Goal: Information Seeking & Learning: Learn about a topic

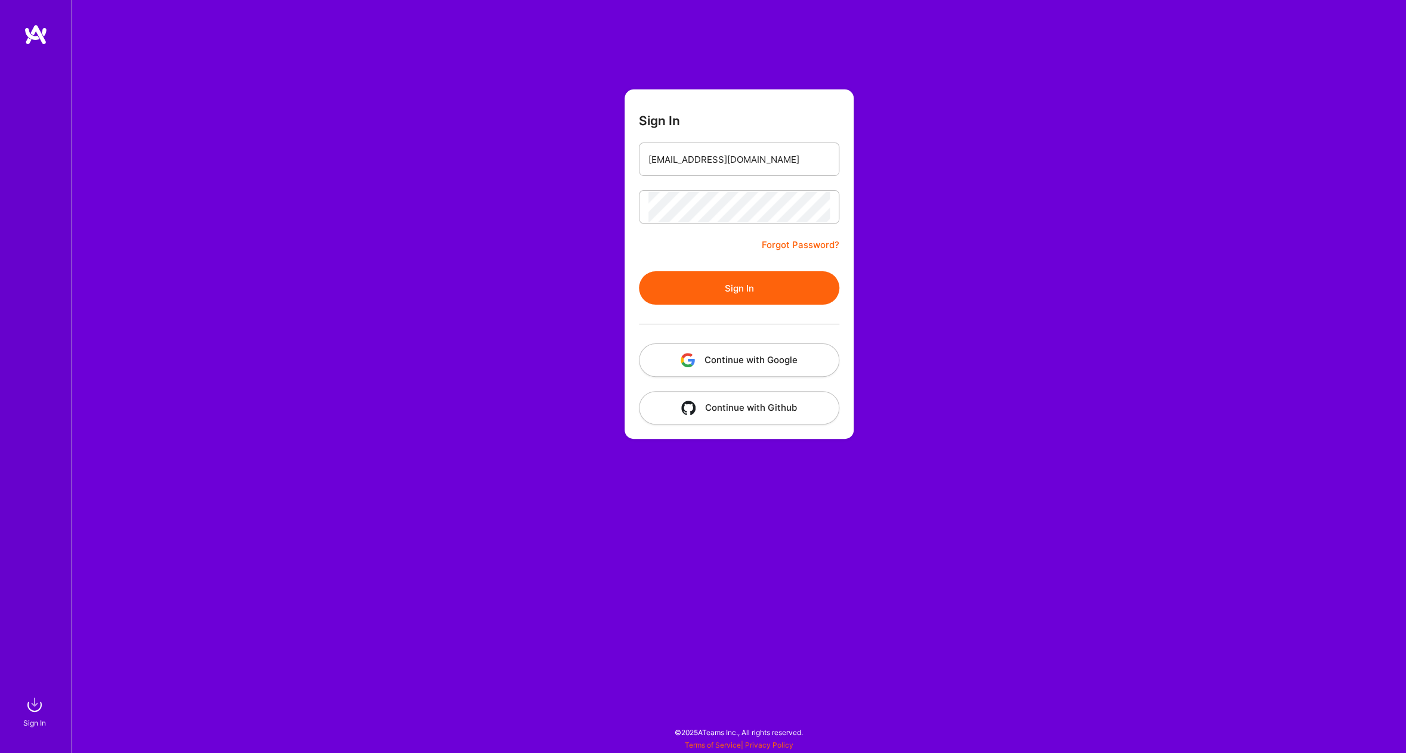
click at [724, 292] on button "Sign In" at bounding box center [739, 287] width 200 height 33
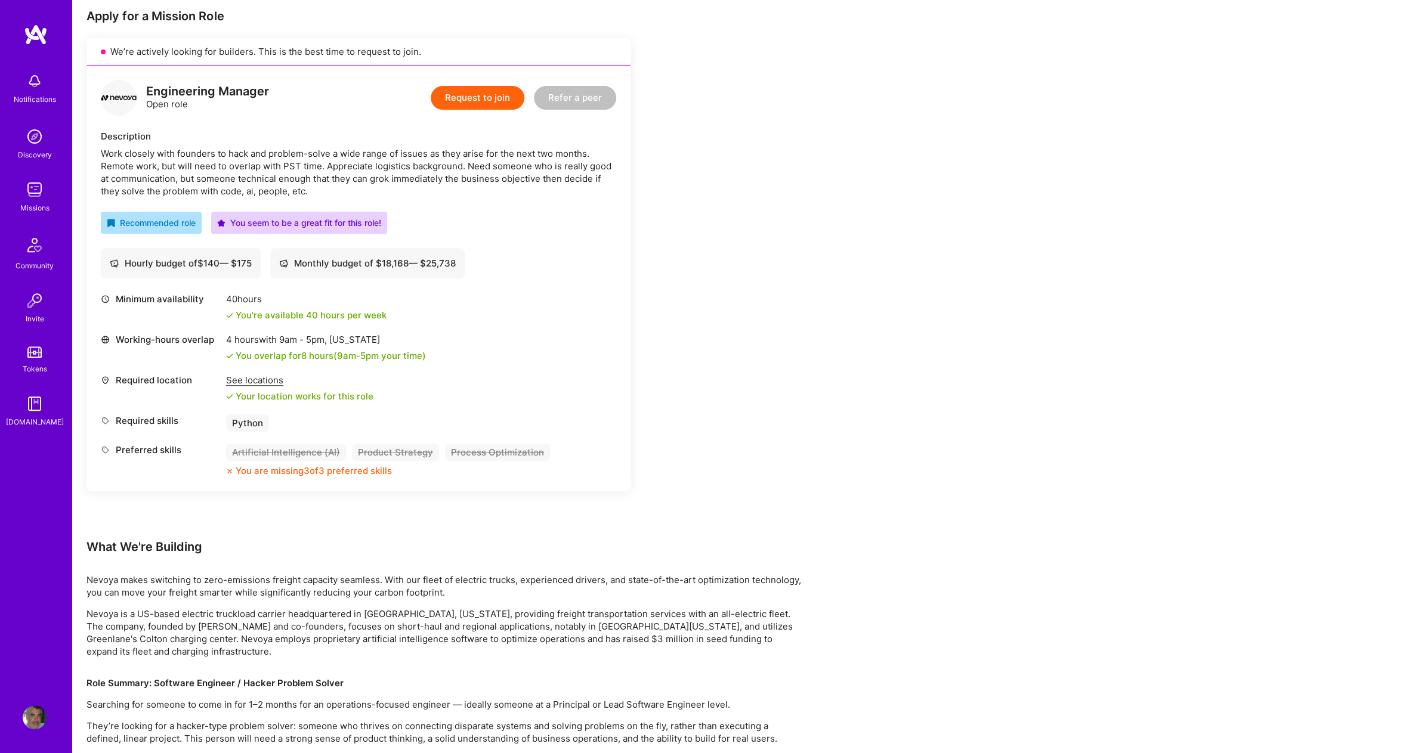
scroll to position [442, 0]
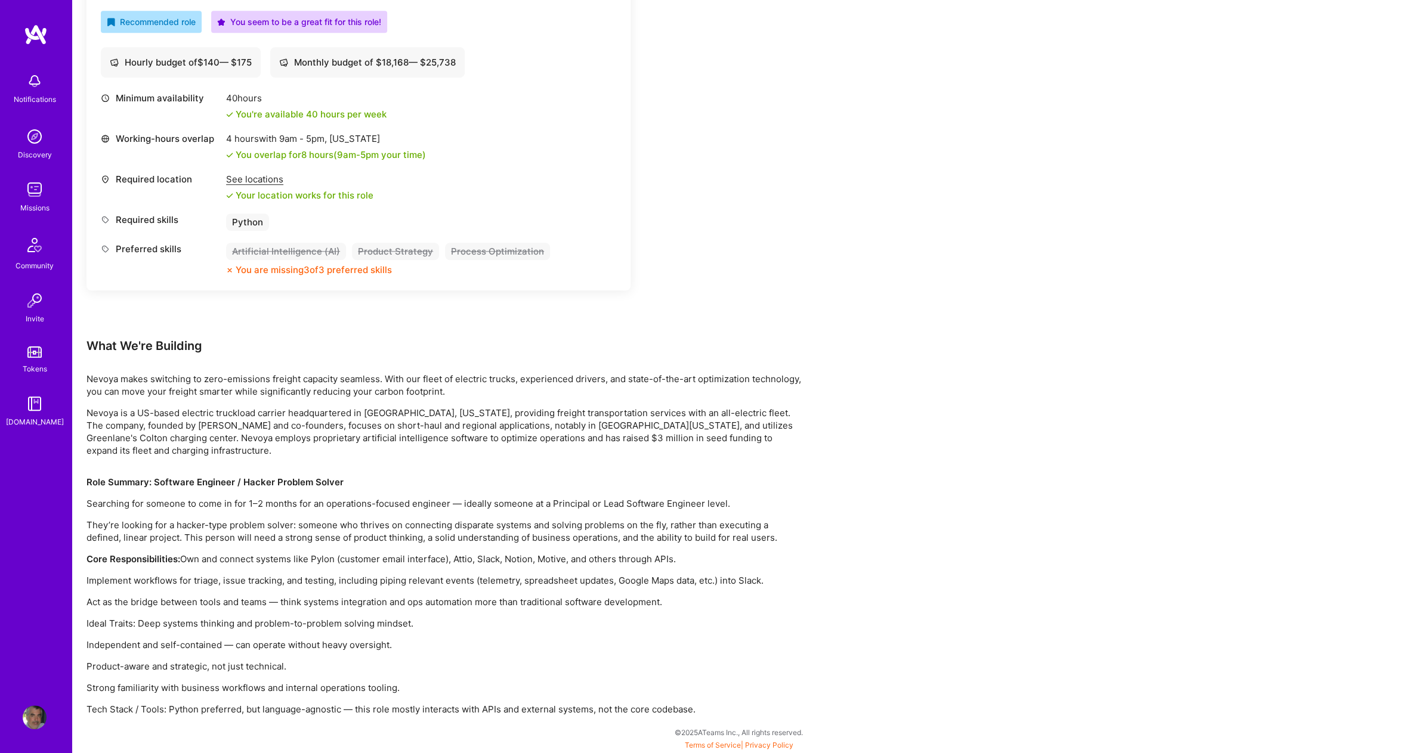
drag, startPoint x: 679, startPoint y: 557, endPoint x: 75, endPoint y: 559, distance: 604.8
click at [75, 559] on div "Earn tokens for inviting a new [PERSON_NAME] to this mission Do you know the pe…" at bounding box center [739, 235] width 1334 height 1035
copy p "Core Responsibilities: Own and connect systems like Pylon (customer email inter…"
